Goal: Feedback & Contribution: Leave review/rating

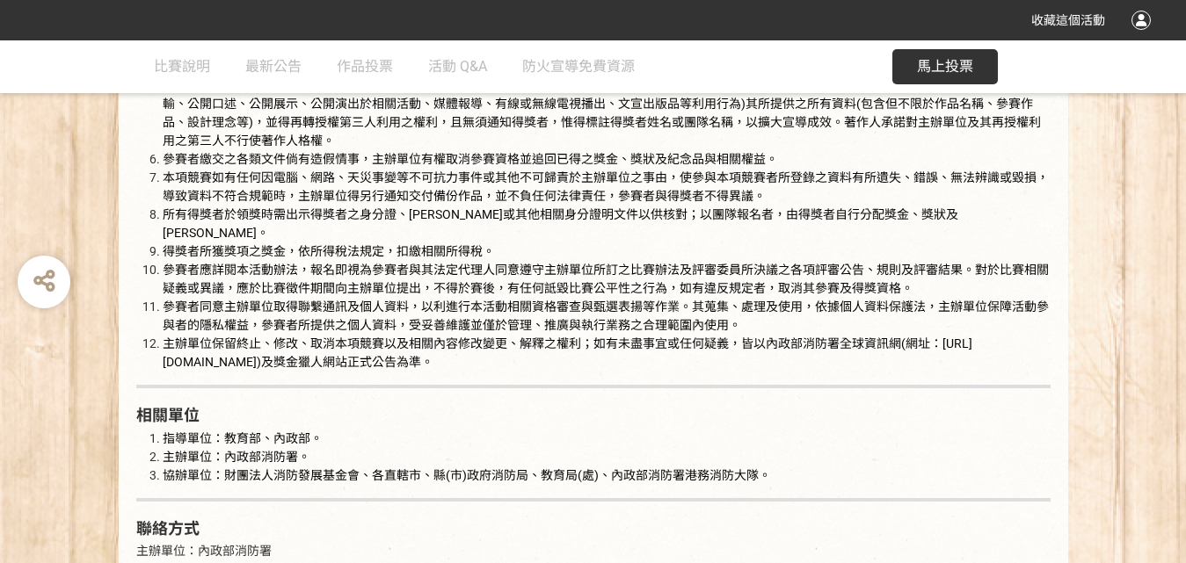
scroll to position [3076, 0]
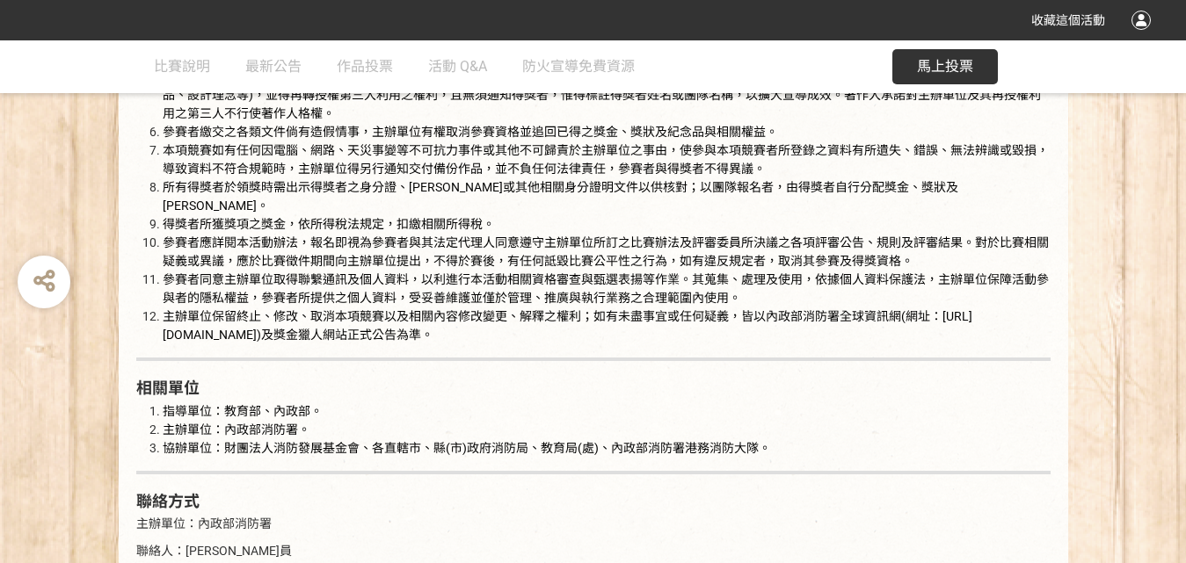
click at [911, 54] on button "馬上投票" at bounding box center [944, 66] width 105 height 35
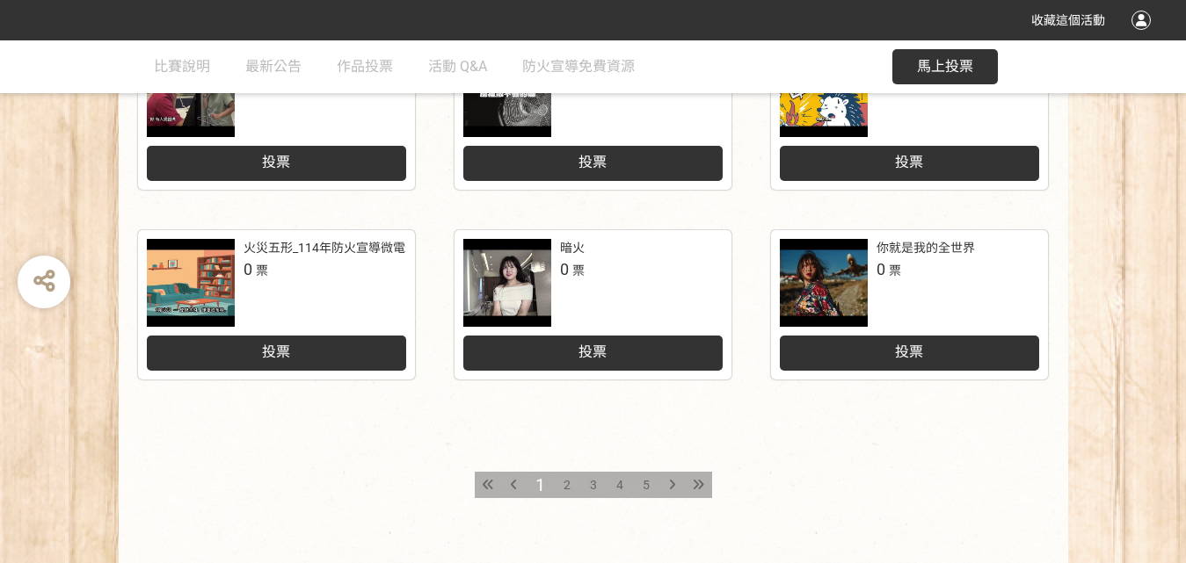
scroll to position [965, 0]
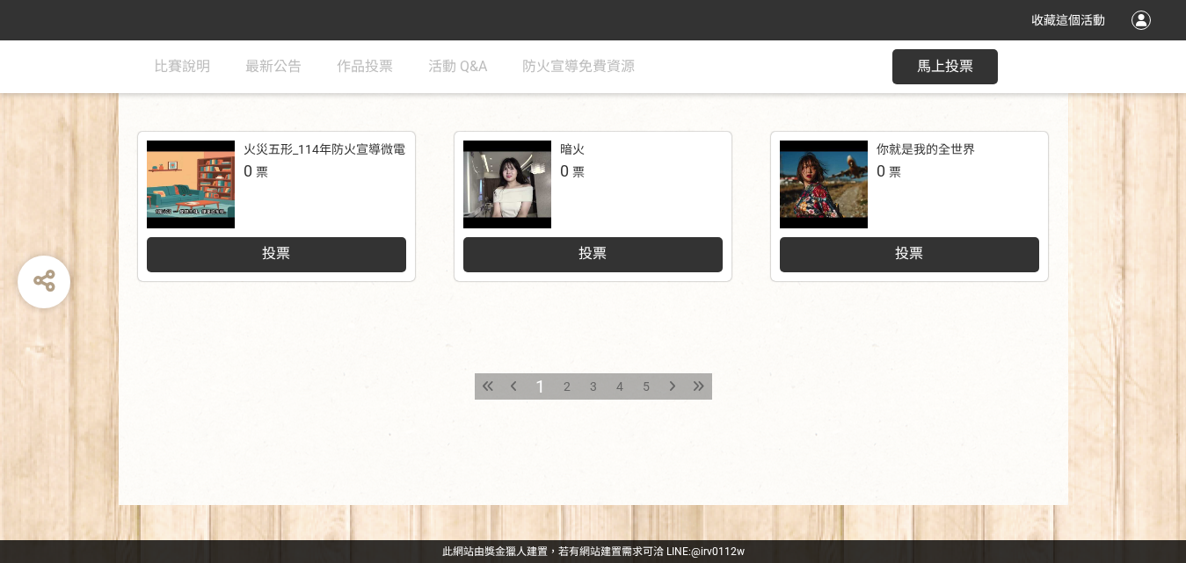
click at [649, 380] on span "5" at bounding box center [645, 387] width 7 height 14
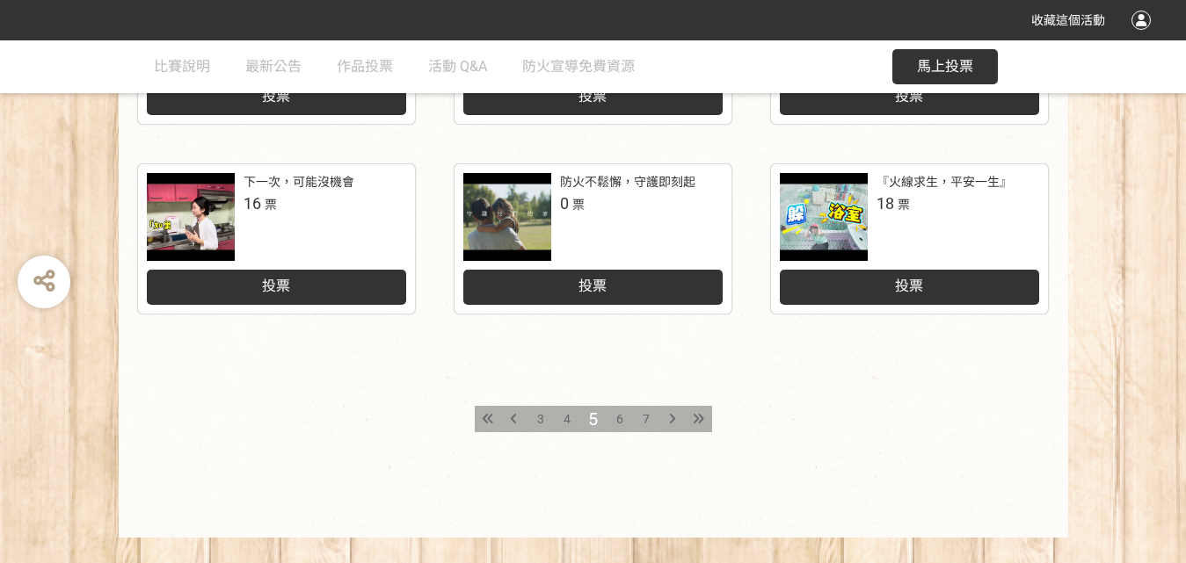
scroll to position [965, 0]
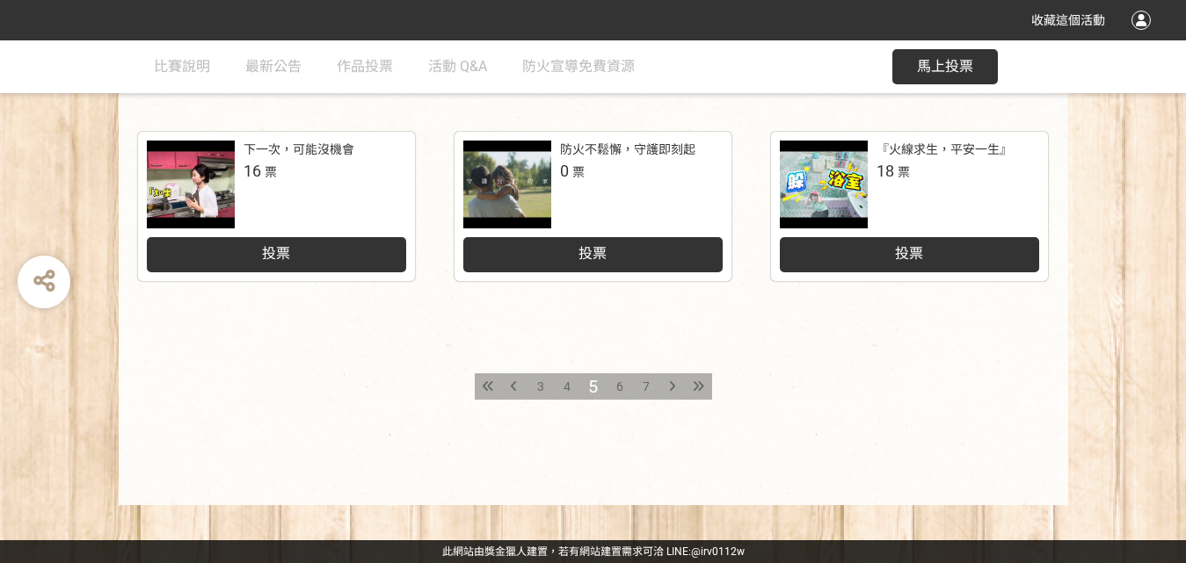
click at [649, 380] on span "7" at bounding box center [645, 387] width 7 height 14
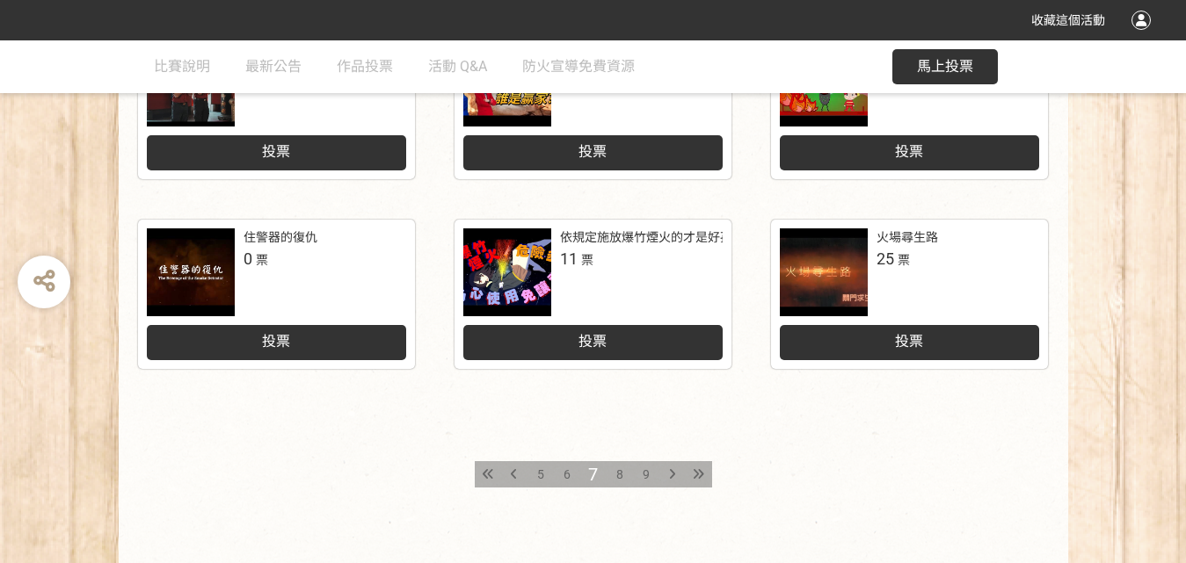
scroll to position [879, 0]
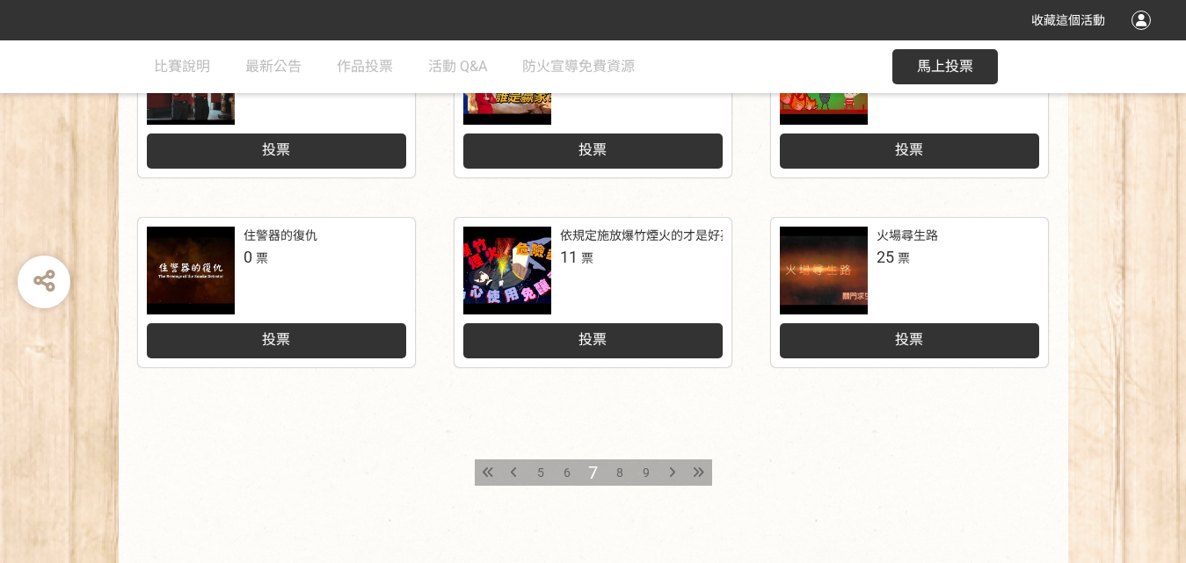
click at [853, 263] on div at bounding box center [824, 271] width 88 height 88
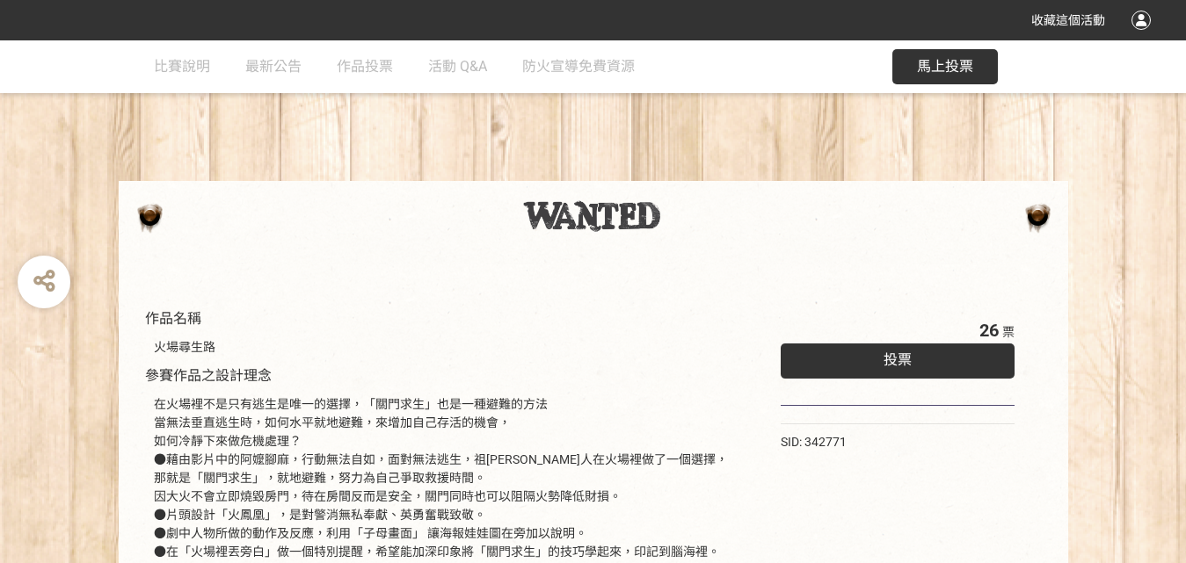
click at [838, 350] on div "投票" at bounding box center [897, 361] width 235 height 35
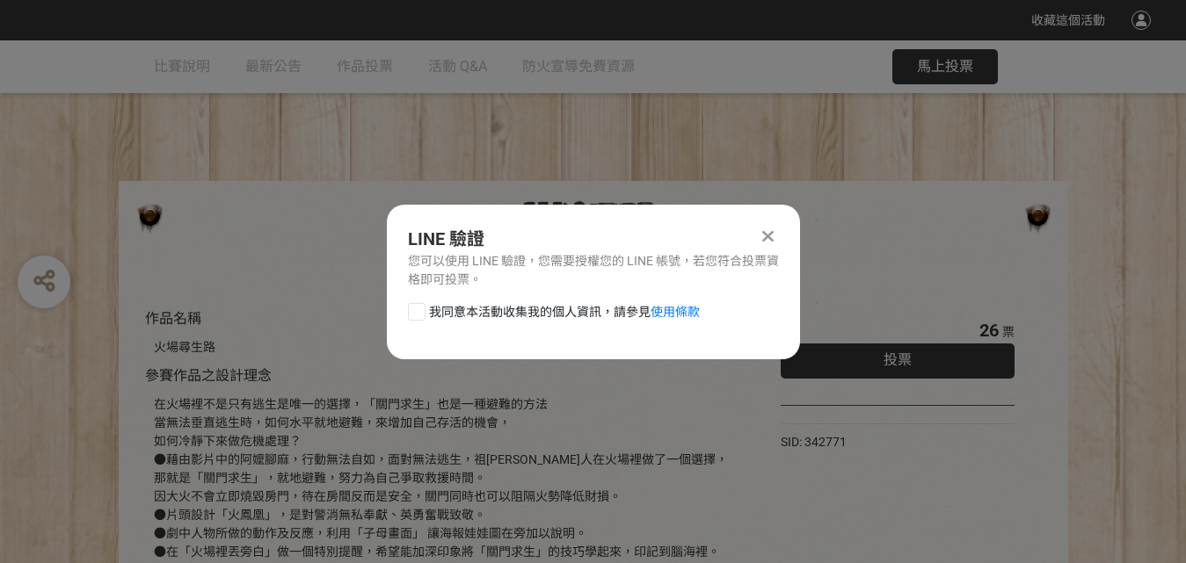
click at [412, 306] on div at bounding box center [417, 312] width 18 height 18
checkbox input "true"
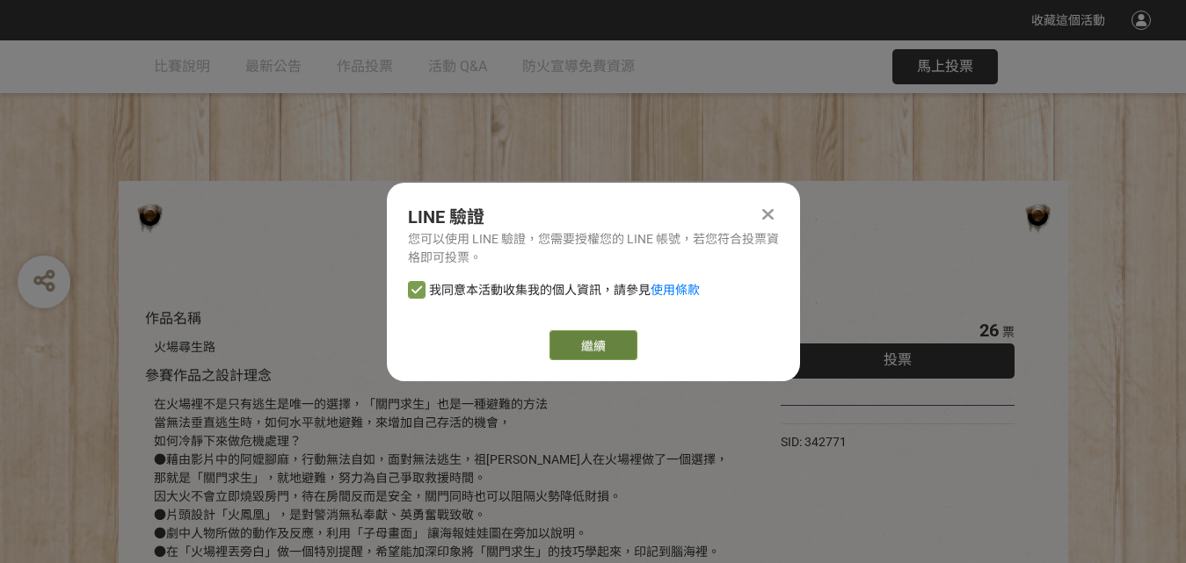
click at [575, 343] on link "繼續" at bounding box center [593, 345] width 88 height 30
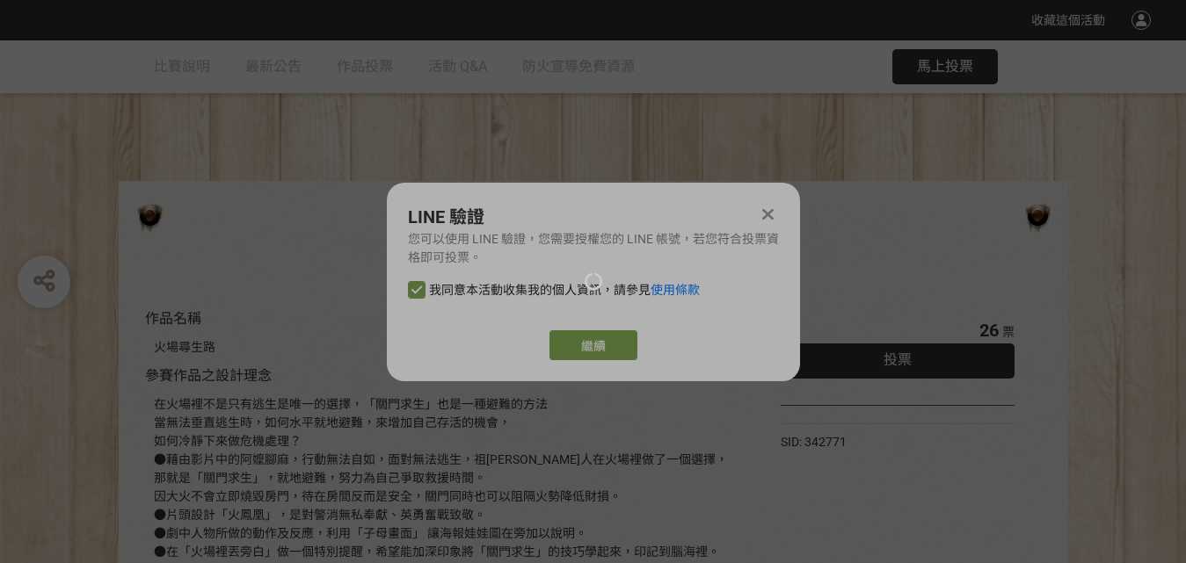
click at [642, 349] on div at bounding box center [593, 281] width 1186 height 563
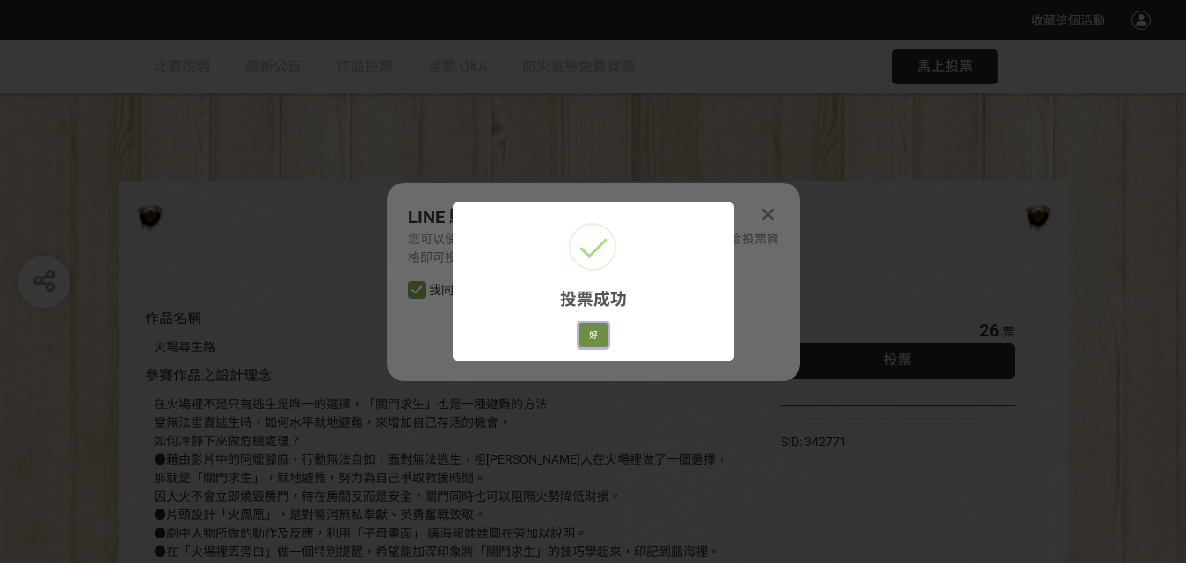
click at [593, 339] on button "好" at bounding box center [593, 335] width 28 height 25
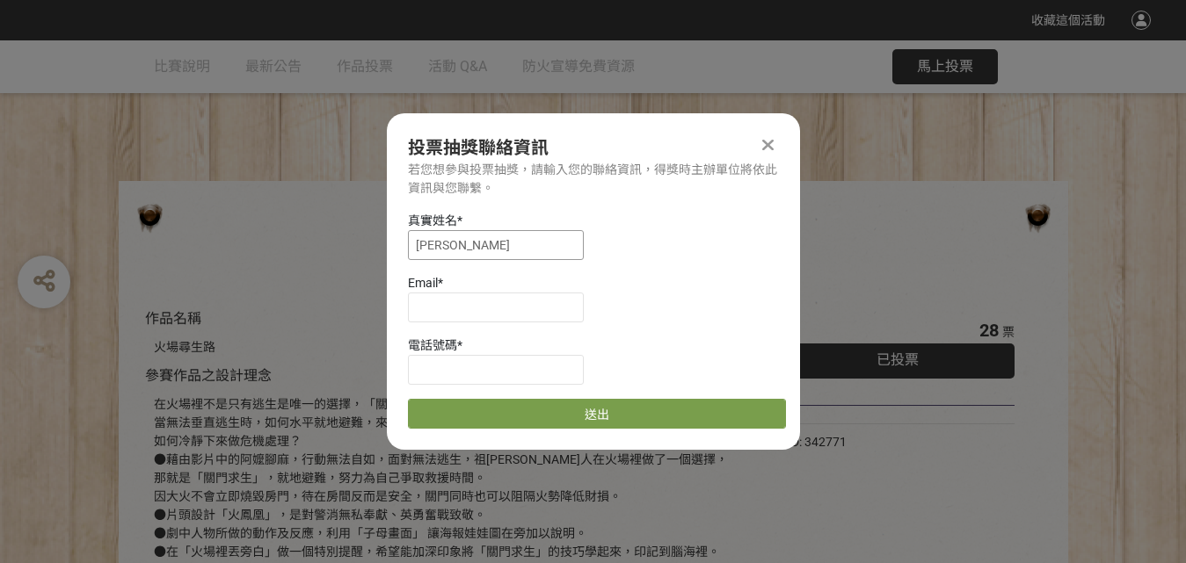
click at [501, 247] on input "[PERSON_NAME]" at bounding box center [496, 245] width 176 height 30
type input "[PERSON_NAME]"
click at [418, 309] on input "[EMAIL_ADDRESS][DOMAIN_NAME]" at bounding box center [496, 308] width 176 height 30
type input "[EMAIL_ADDRESS][DOMAIN_NAME]"
click at [520, 385] on div "真實姓名 * [PERSON_NAME] * [EMAIL_ADDRESS][DOMAIN_NAME] 電話號碼 * 送出" at bounding box center [593, 320] width 413 height 217
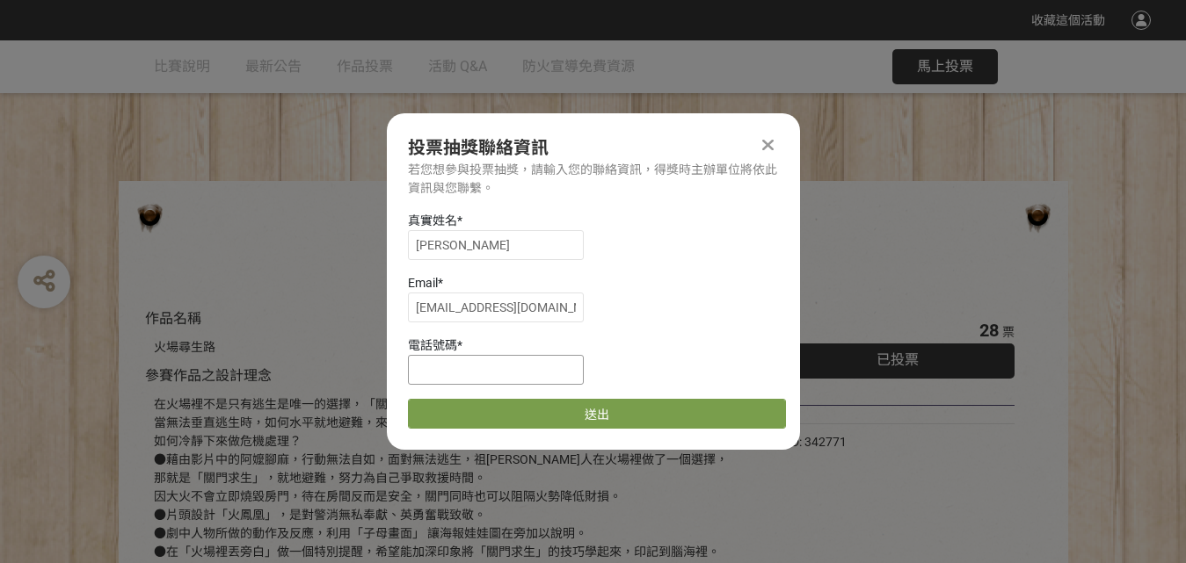
click at [516, 363] on input at bounding box center [496, 370] width 176 height 30
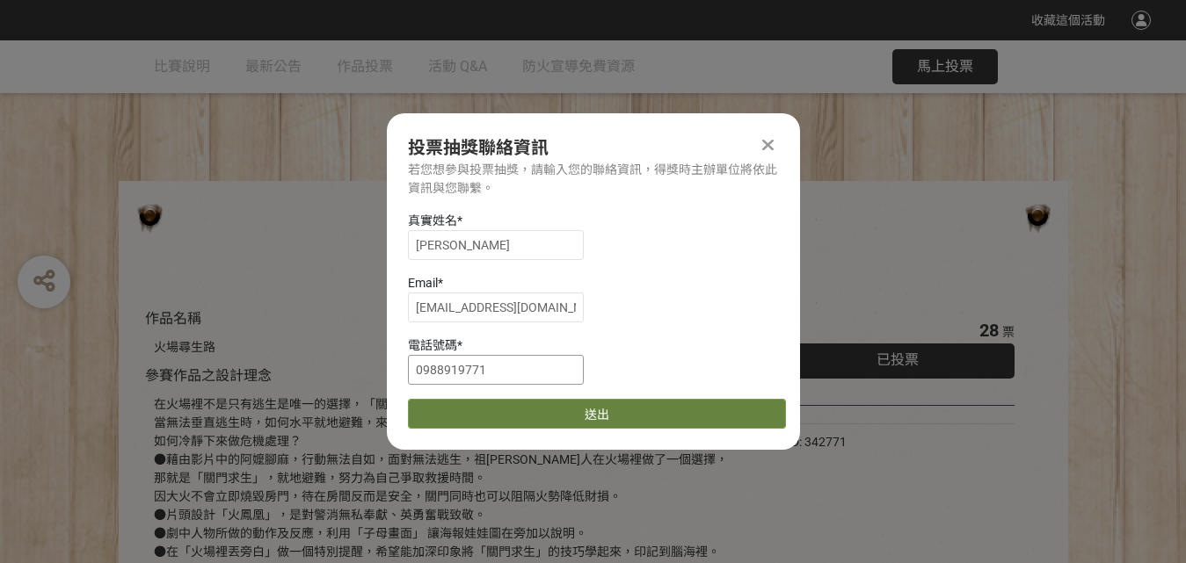
type input "0988919771"
click at [539, 402] on button "送出" at bounding box center [597, 414] width 378 height 30
